Goal: Task Accomplishment & Management: Use online tool/utility

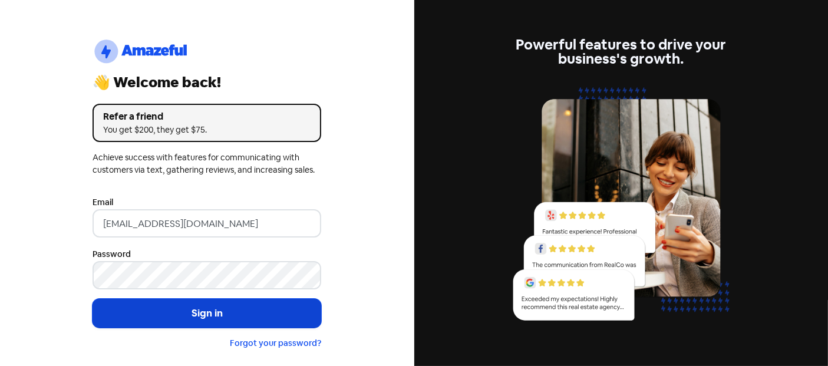
click at [209, 312] on button "Sign in" at bounding box center [207, 313] width 229 height 29
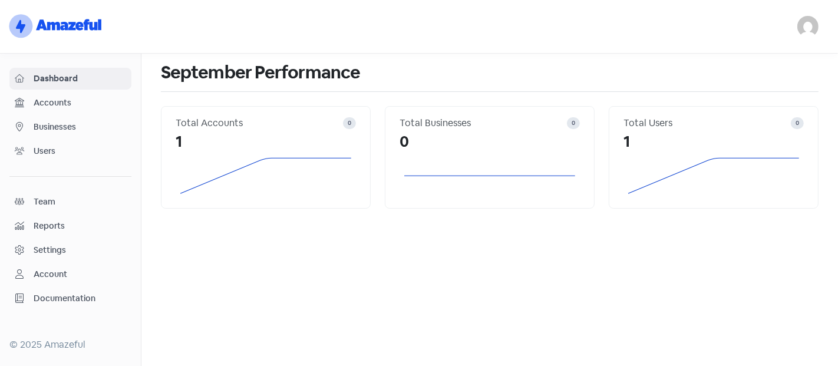
click at [90, 114] on div "Dashboard Accounts Businesses Users Team Reports Settings Account Documentation" at bounding box center [70, 189] width 122 height 242
click at [81, 124] on span "Businesses" at bounding box center [80, 127] width 93 height 12
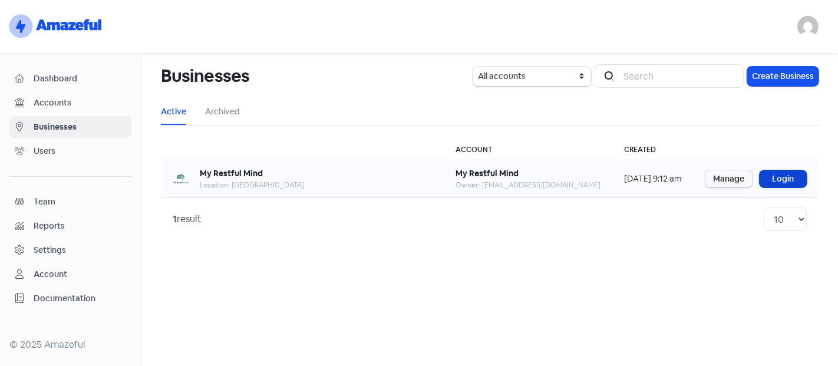
click at [771, 183] on link "Login" at bounding box center [783, 178] width 47 height 17
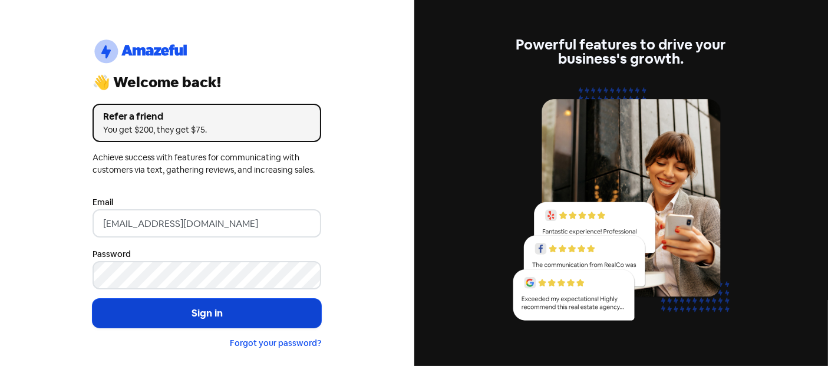
click at [124, 302] on button "Sign in" at bounding box center [207, 313] width 229 height 29
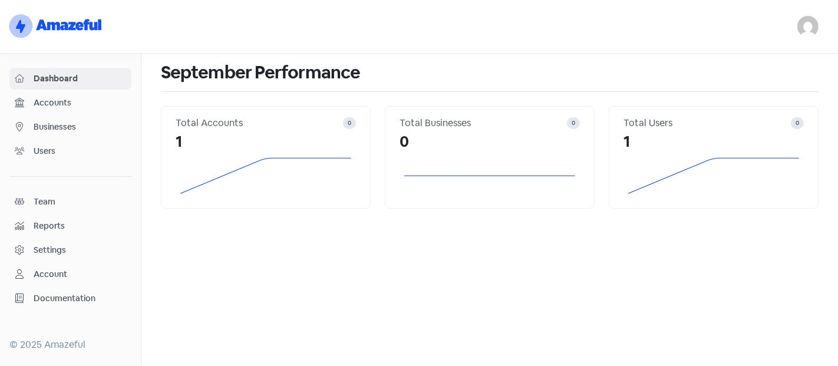
click at [37, 124] on span "Businesses" at bounding box center [80, 127] width 93 height 12
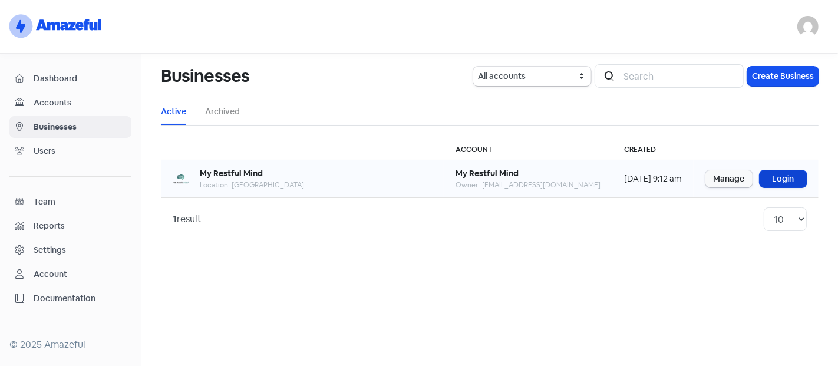
click at [789, 177] on link "Login" at bounding box center [783, 178] width 47 height 17
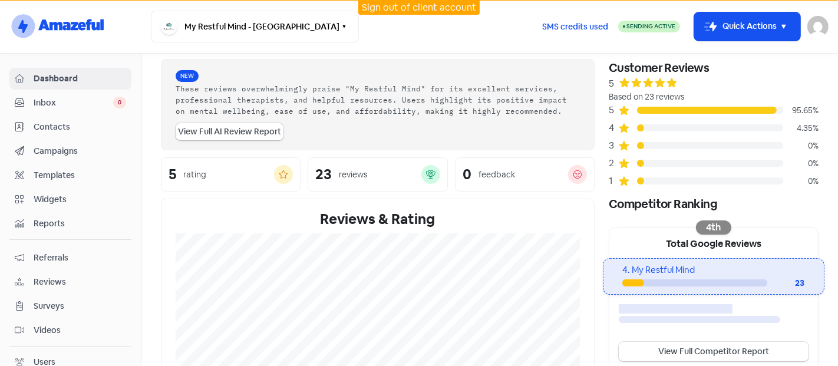
scroll to position [38, 0]
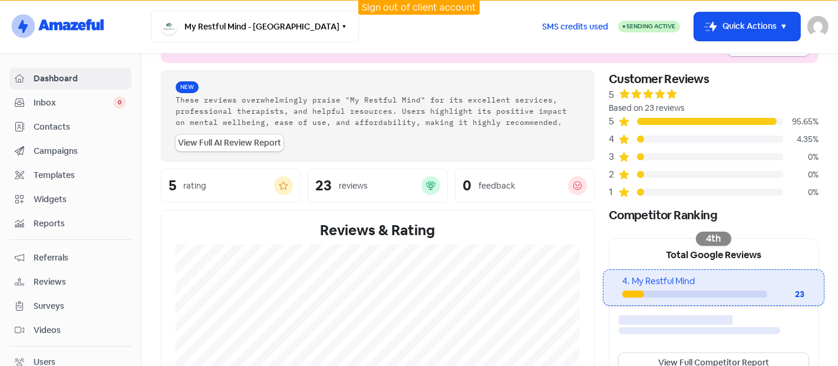
click at [64, 150] on span "Campaigns" at bounding box center [80, 151] width 93 height 12
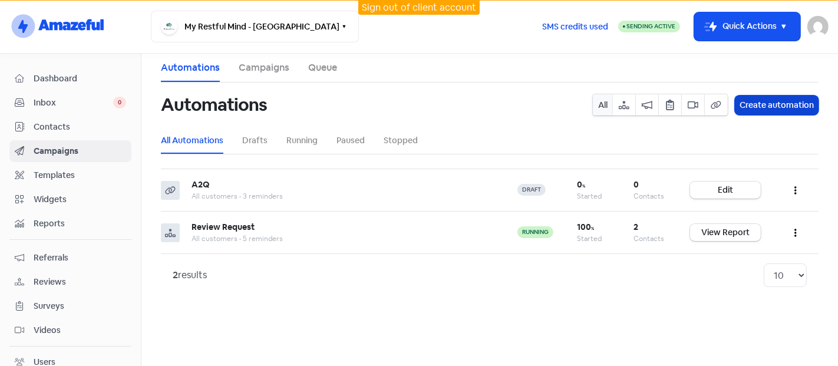
click at [753, 104] on button "Create automation" at bounding box center [777, 104] width 84 height 19
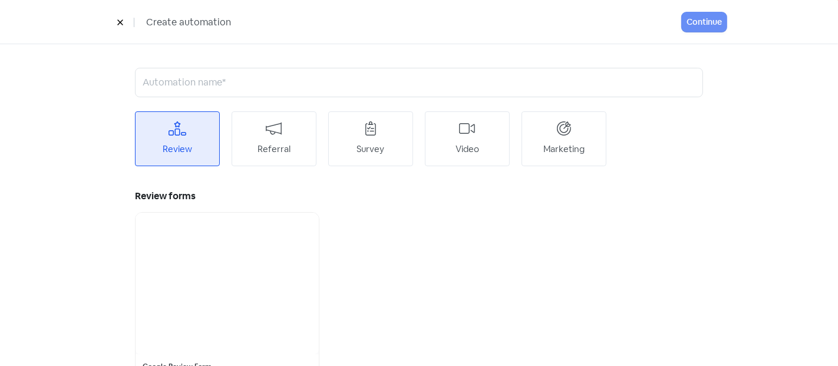
scroll to position [38, 0]
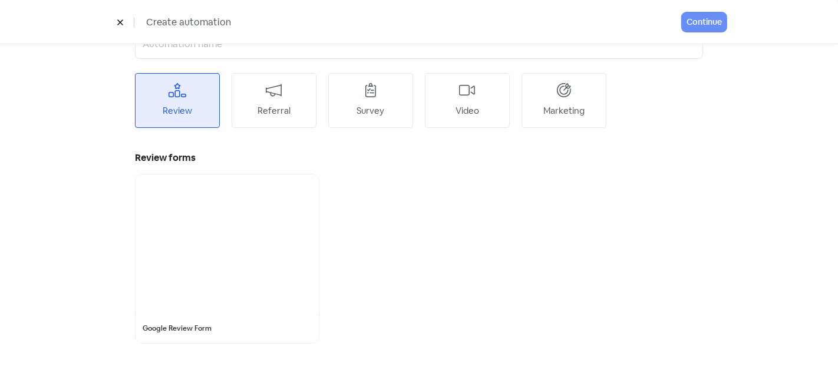
click at [200, 94] on div "Review" at bounding box center [177, 100] width 85 height 55
click at [229, 315] on div at bounding box center [227, 244] width 183 height 141
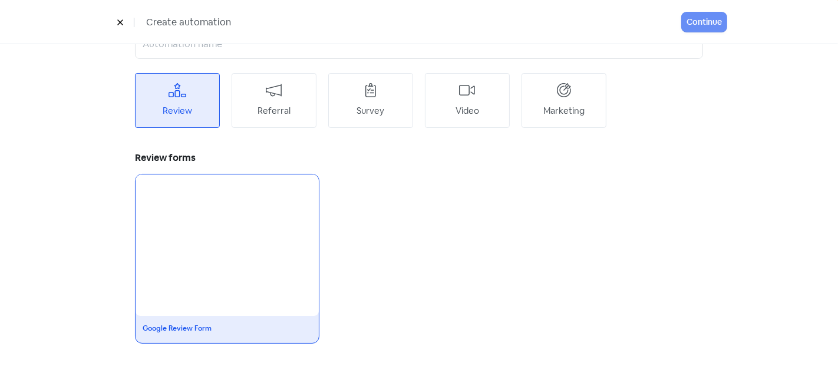
scroll to position [0, 0]
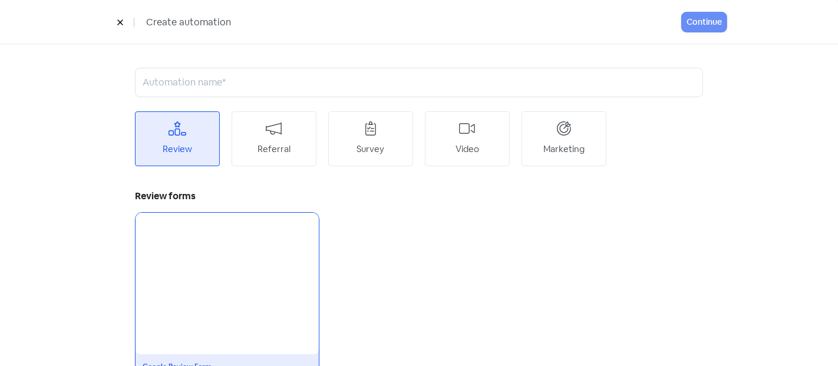
click at [233, 319] on div at bounding box center [227, 283] width 183 height 141
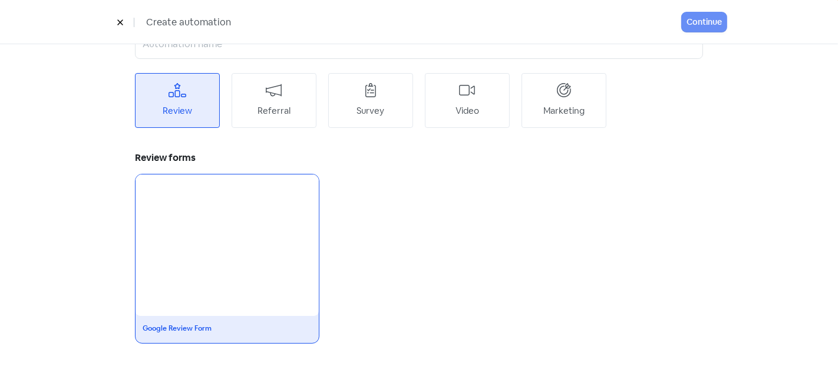
click at [120, 21] on icon at bounding box center [120, 22] width 7 height 7
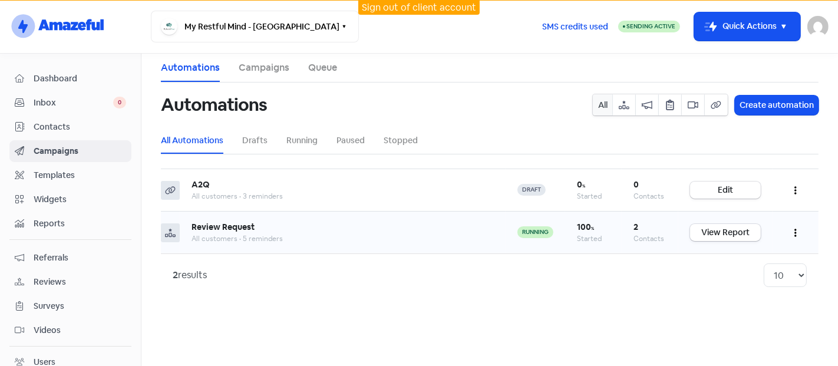
click at [794, 239] on button "button" at bounding box center [795, 233] width 22 height 28
click at [433, 324] on main "Automations Campaigns Queue Automations All Create automation All Automations D…" at bounding box center [489, 210] width 697 height 312
click at [791, 187] on button "button" at bounding box center [795, 190] width 22 height 28
click at [746, 269] on button "Delete" at bounding box center [759, 272] width 93 height 24
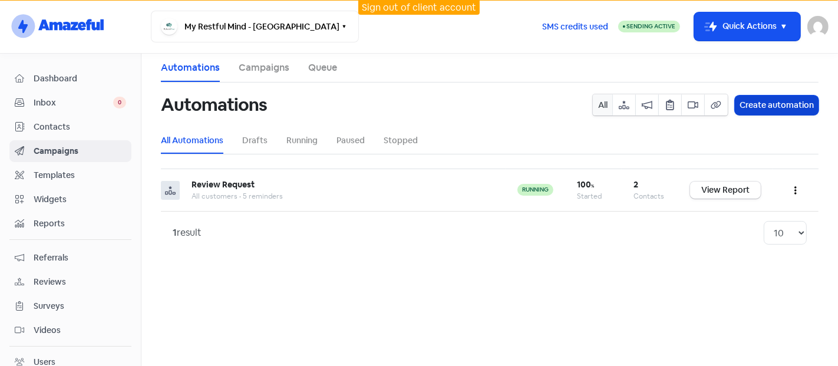
click at [749, 106] on button "Create automation" at bounding box center [777, 104] width 84 height 19
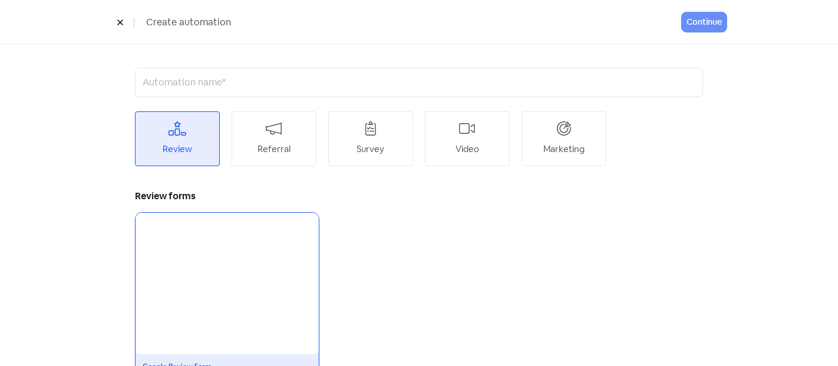
click at [271, 229] on div at bounding box center [227, 283] width 183 height 141
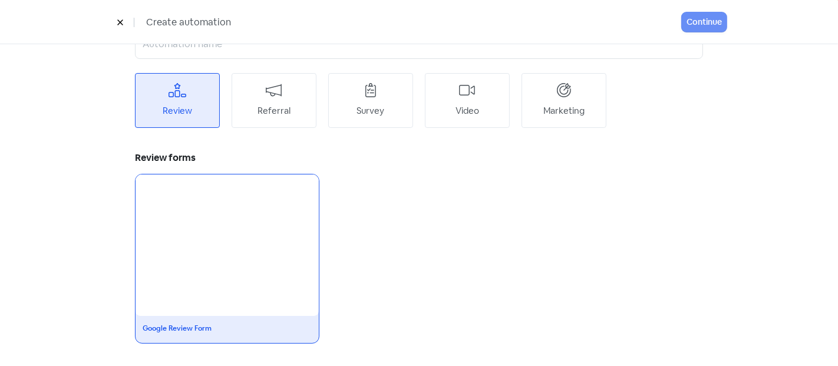
click at [239, 209] on div at bounding box center [227, 244] width 183 height 141
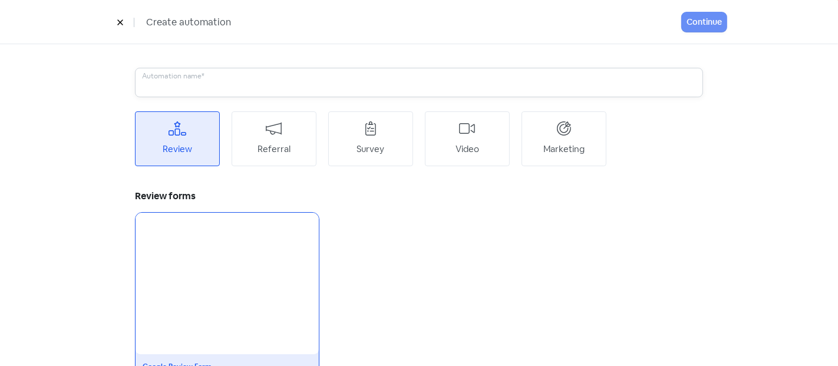
click at [177, 81] on input "text" at bounding box center [419, 82] width 568 height 29
type input "7Labs"
drag, startPoint x: 699, startPoint y: 22, endPoint x: 666, endPoint y: 216, distance: 196.6
click at [666, 216] on div "Create automation Continue 7Labs Automation name* Review Referral Survey Video …" at bounding box center [419, 183] width 838 height 366
click at [697, 22] on button "Continue" at bounding box center [704, 21] width 45 height 19
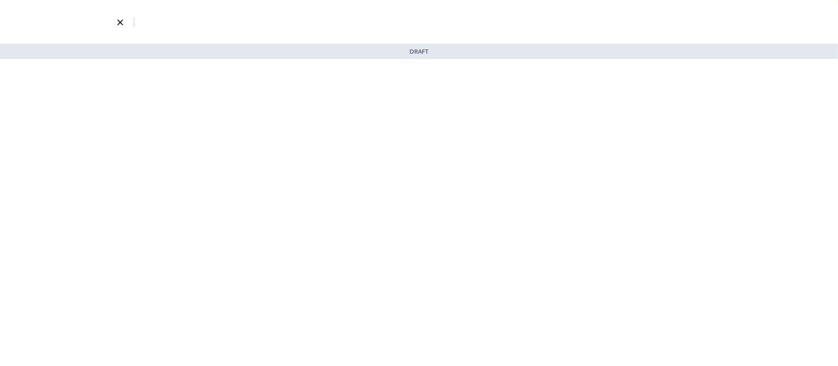
select select "3700"
select select "3"
select select "7"
select select "9"
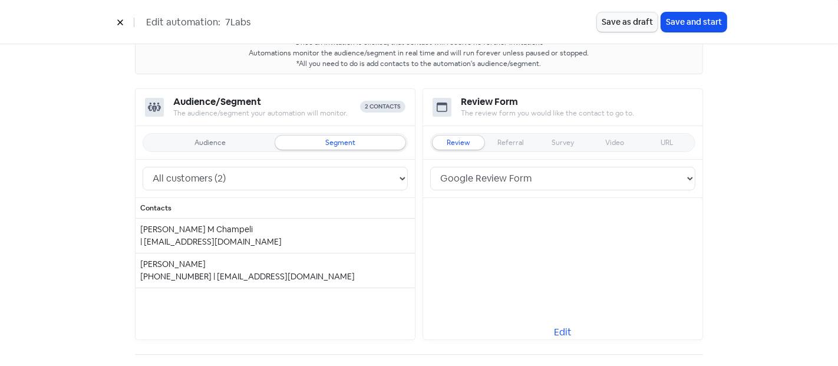
scroll to position [100, 0]
click at [168, 132] on div "Audience Segment" at bounding box center [275, 141] width 265 height 19
click at [283, 269] on div "[PHONE_NUMBER] | [EMAIL_ADDRESS][DOMAIN_NAME]" at bounding box center [275, 275] width 270 height 12
click at [319, 180] on select "All leads (0) All customers (2) All contacts (2)" at bounding box center [275, 178] width 265 height 24
click at [143, 166] on select "All leads (0) All customers (2) All contacts (2)" at bounding box center [275, 178] width 265 height 24
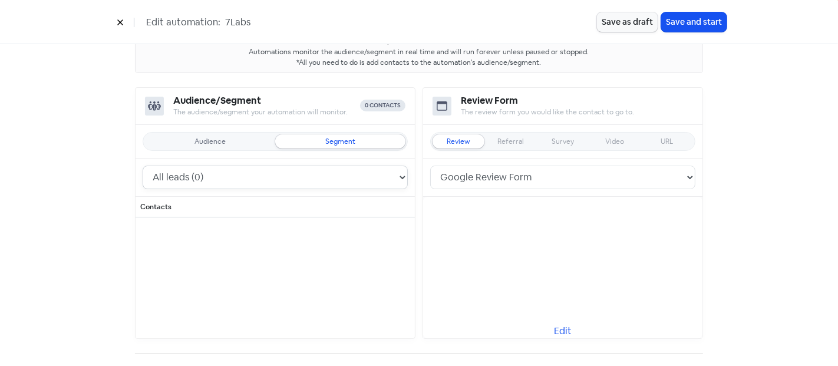
click at [250, 179] on select "All leads (0) All customers (2) All contacts (2)" at bounding box center [275, 178] width 265 height 24
select select "3699"
click at [143, 166] on select "All leads (0) All customers (2) All contacts (2)" at bounding box center [275, 178] width 265 height 24
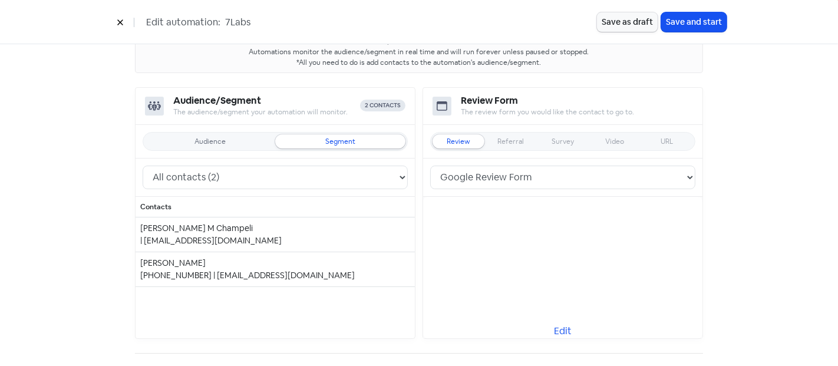
click at [202, 266] on div "[PERSON_NAME]" at bounding box center [275, 263] width 270 height 12
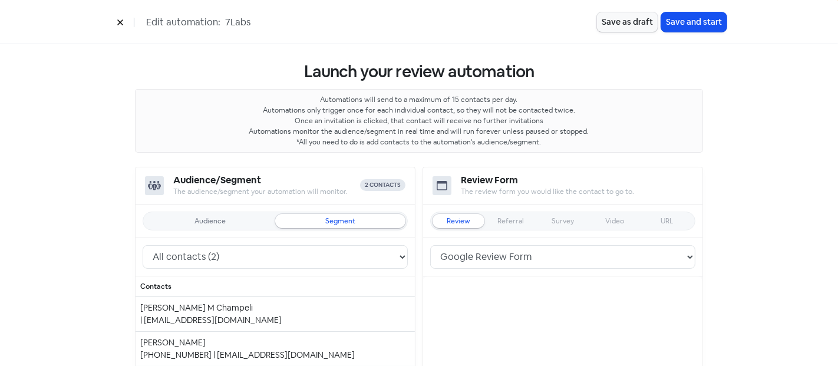
scroll to position [0, 0]
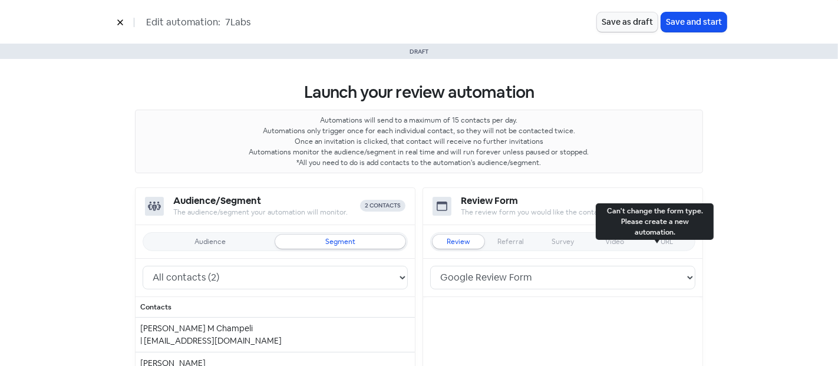
click at [661, 240] on div "URL" at bounding box center [667, 241] width 12 height 7
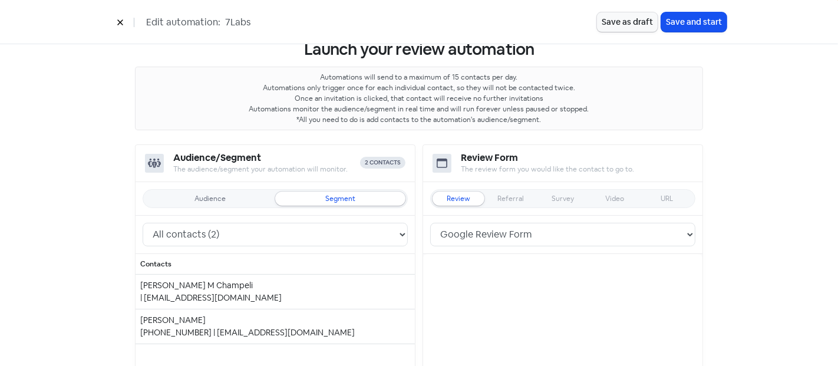
scroll to position [40, 0]
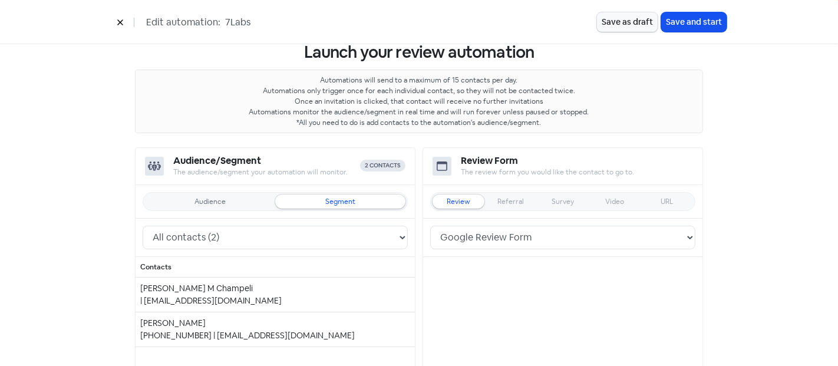
click at [192, 206] on div "Audience" at bounding box center [210, 201] width 130 height 14
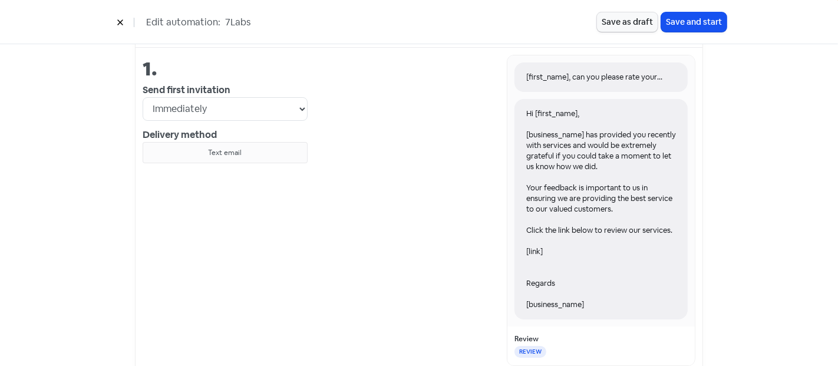
scroll to position [458, 0]
drag, startPoint x: 523, startPoint y: 245, endPoint x: 537, endPoint y: 247, distance: 14.4
click at [537, 247] on div "Hi [first_name], [business_name] has provided you recently with services and wo…" at bounding box center [600, 208] width 173 height 220
click at [311, 225] on div "[first_name], can you please rate your experience with [business_name]? Hi [fir…" at bounding box center [502, 221] width 388 height 334
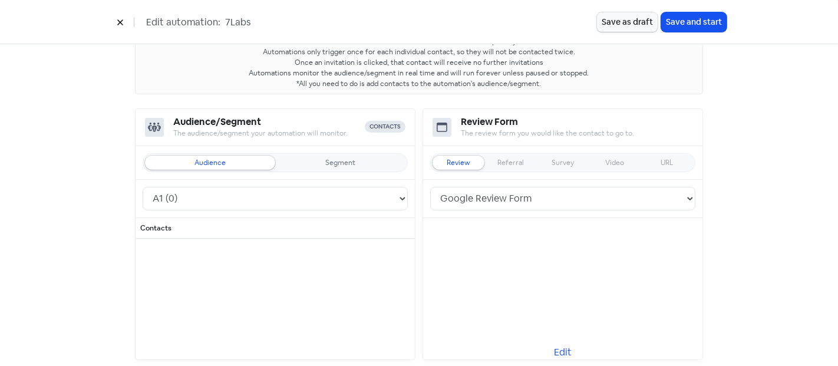
scroll to position [84, 0]
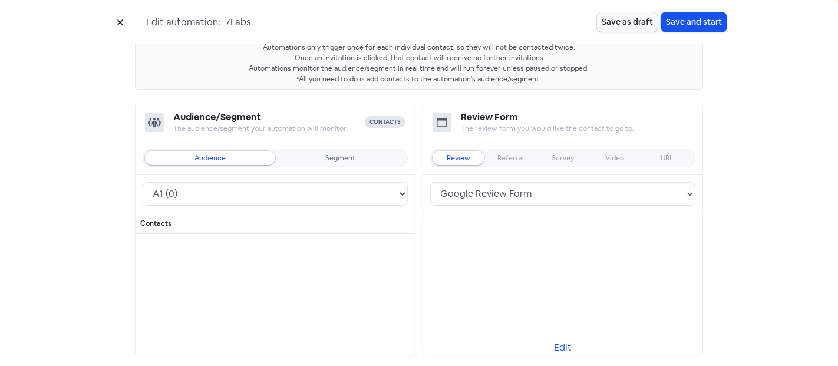
click at [121, 21] on icon at bounding box center [119, 22] width 5 height 5
